Goal: Use online tool/utility: Utilize a website feature to perform a specific function

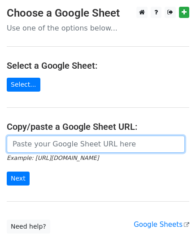
paste input "[URL][DOMAIN_NAME]"
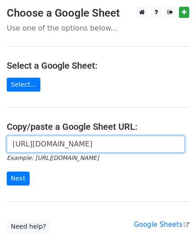
scroll to position [0, 190]
type input "[URL][DOMAIN_NAME]"
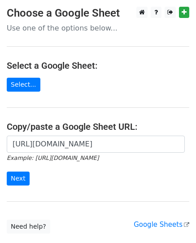
scroll to position [0, 0]
click at [22, 181] on input "Next" at bounding box center [18, 179] width 23 height 14
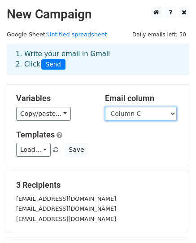
click at [147, 114] on select "Column A Column B Column C" at bounding box center [141, 114] width 72 height 14
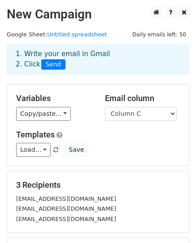
click at [88, 168] on form "Variables Copy/paste... {{Column A}} {{Column B}} {{Column C}} Email column Col…" at bounding box center [98, 190] width 183 height 213
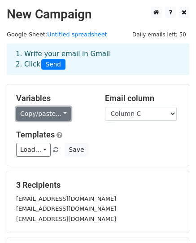
click at [27, 118] on link "Copy/paste..." at bounding box center [43, 114] width 55 height 14
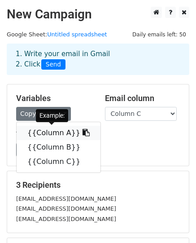
click at [36, 135] on link "{{Column A}}" at bounding box center [59, 133] width 84 height 14
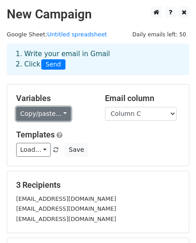
click at [36, 116] on link "Copy/paste..." at bounding box center [43, 114] width 55 height 14
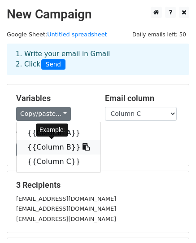
click at [39, 148] on link "{{Column B}}" at bounding box center [59, 147] width 84 height 14
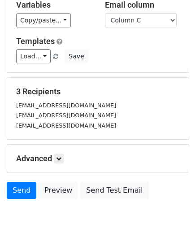
scroll to position [124, 0]
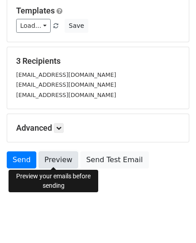
click at [57, 161] on link "Preview" at bounding box center [59, 159] width 40 height 17
